Goal: Task Accomplishment & Management: Use online tool/utility

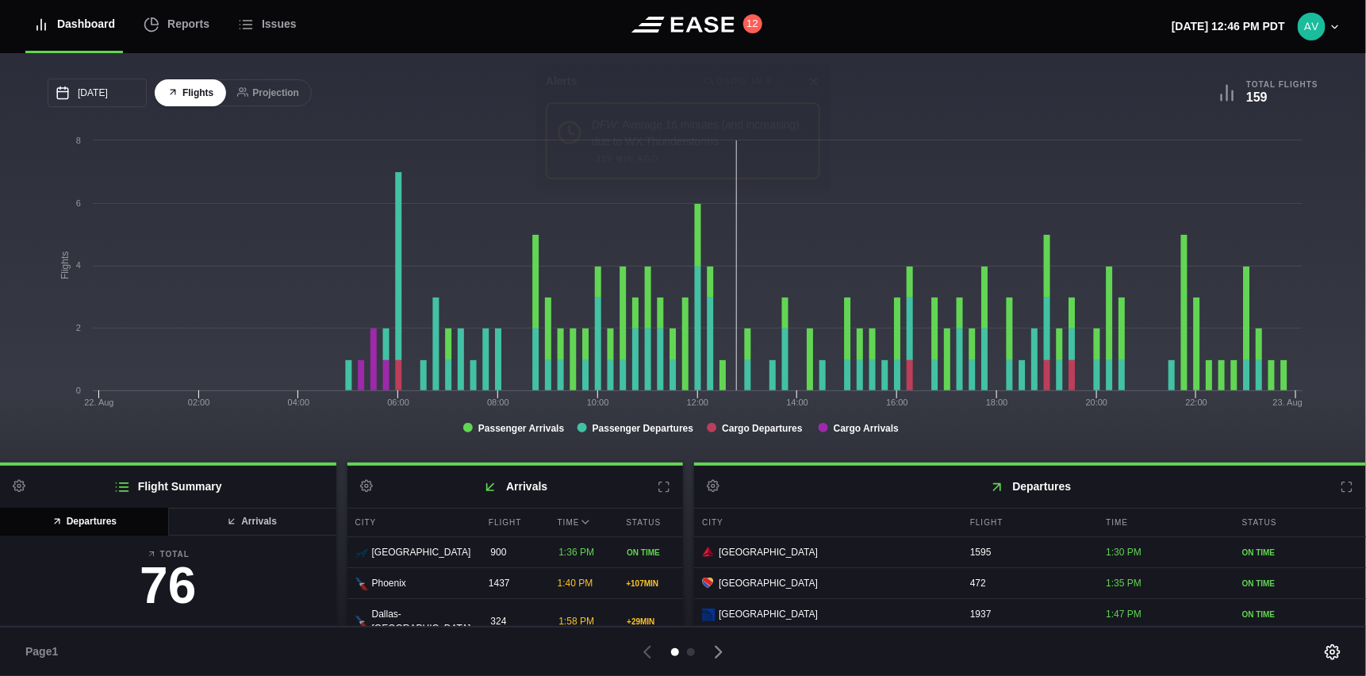
click at [811, 81] on icon at bounding box center [813, 81] width 13 height 13
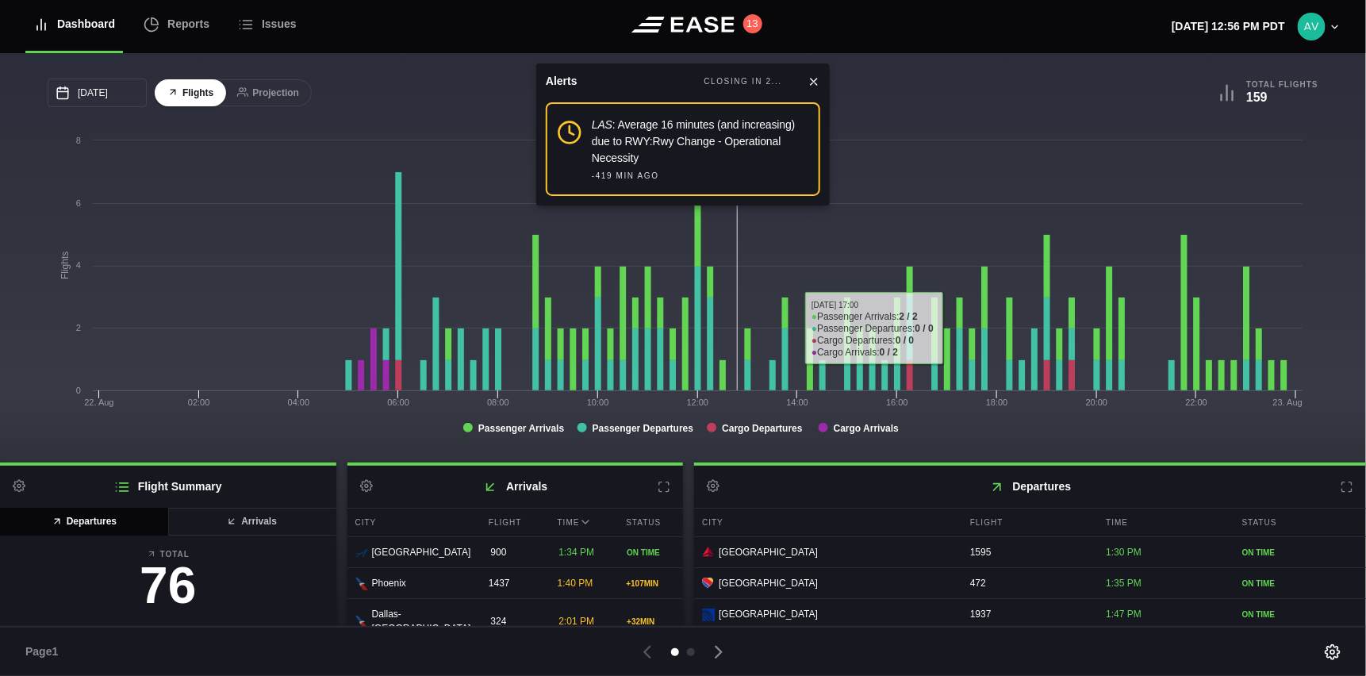
click at [819, 82] on icon at bounding box center [813, 81] width 13 height 13
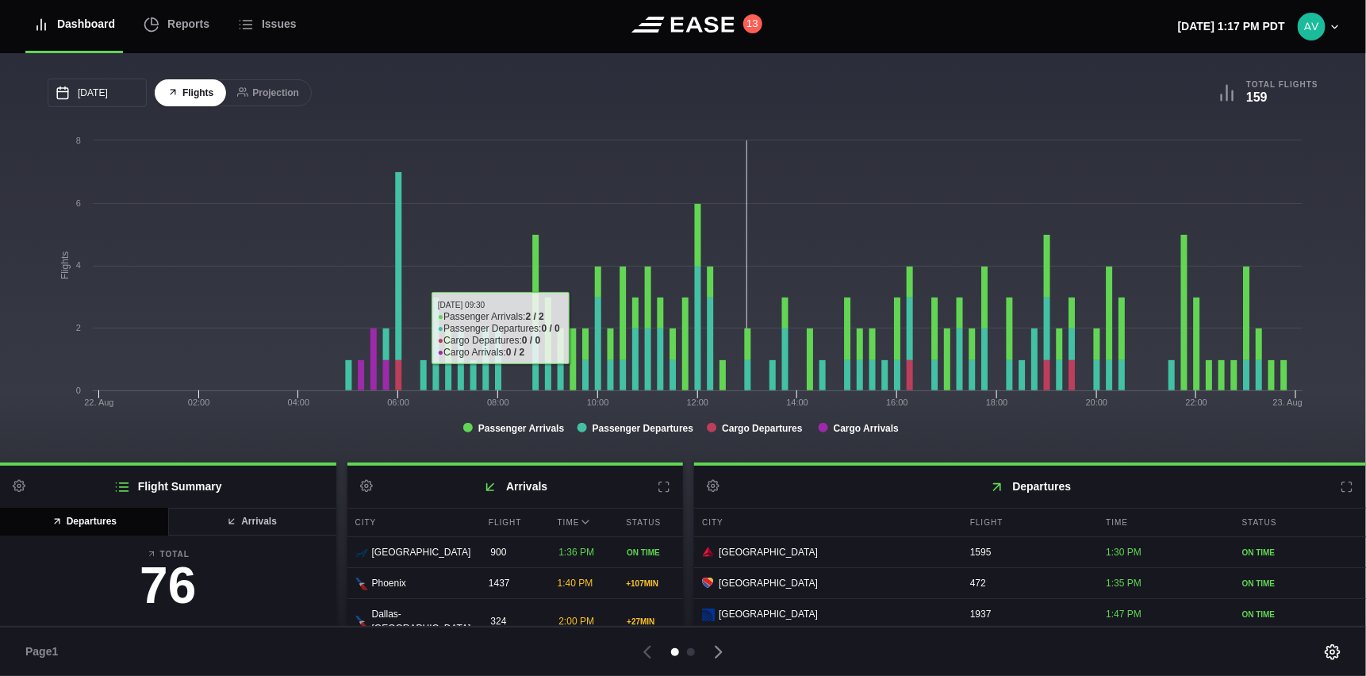
click at [732, 98] on div "08/22/2025 August Sun Mon Tue Wed Thu Fri Sat 27 28 29 30 31 Aug 1 2 3 4 5 6 7 …" at bounding box center [683, 93] width 1271 height 29
